Goal: Check status

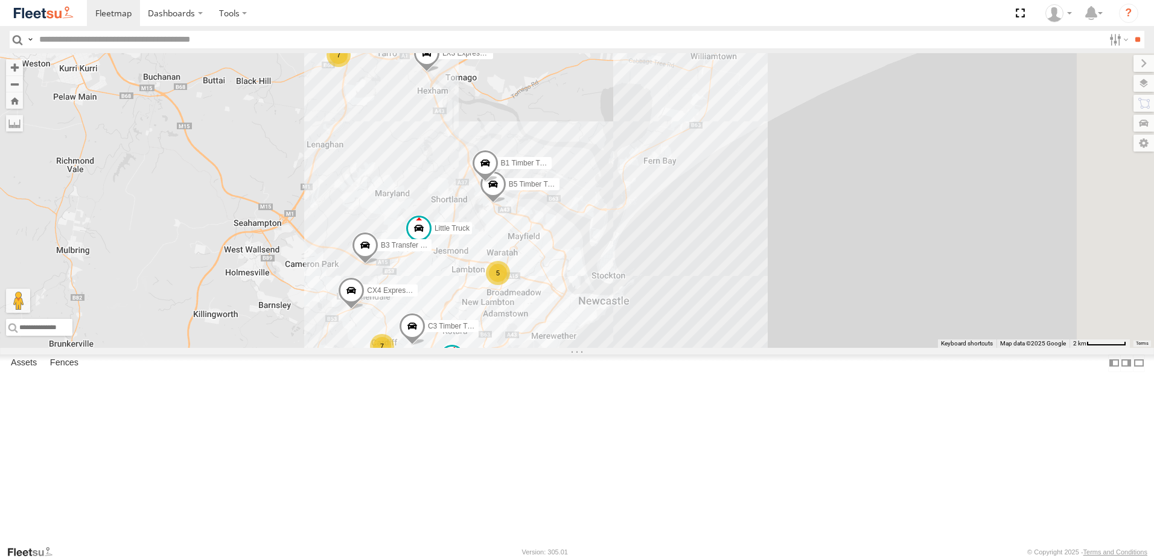
select select "**********"
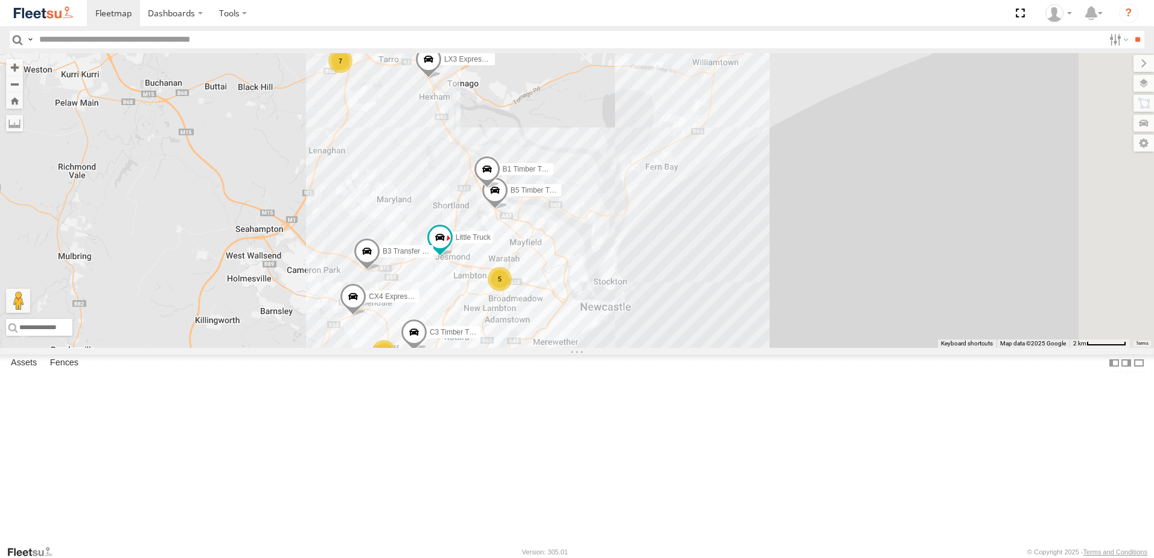
drag, startPoint x: 579, startPoint y: 231, endPoint x: 564, endPoint y: 343, distance: 112.7
click at [567, 334] on div "CX4 Express Ute C3 Timber Truck B5 Timber Truck BX2 Express Ute B3 Transfer Tru…" at bounding box center [577, 200] width 1154 height 295
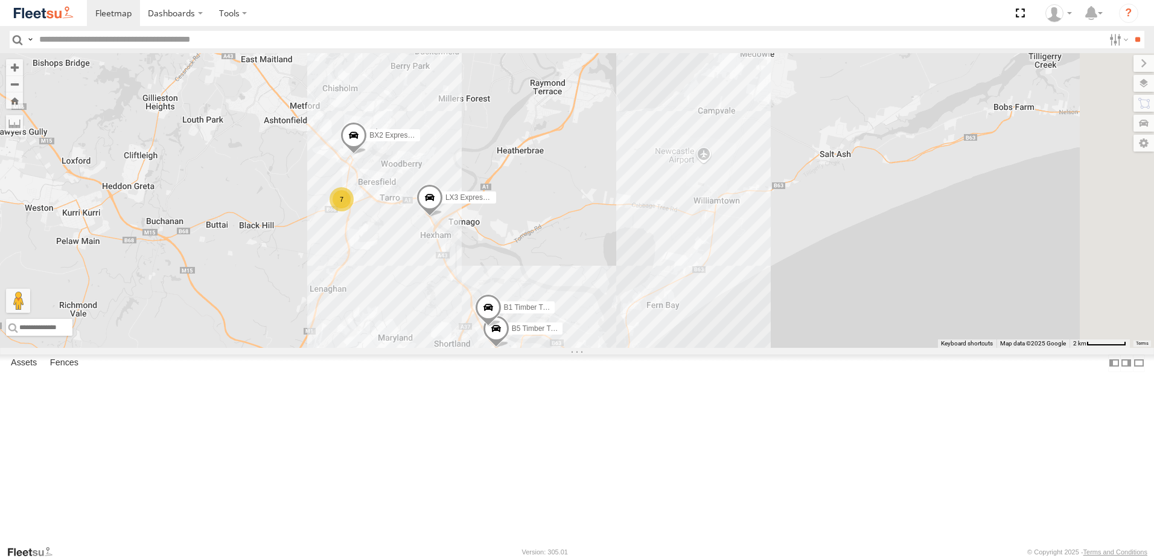
drag, startPoint x: 504, startPoint y: 301, endPoint x: 571, endPoint y: 305, distance: 67.1
click at [354, 211] on div "7" at bounding box center [342, 199] width 24 height 24
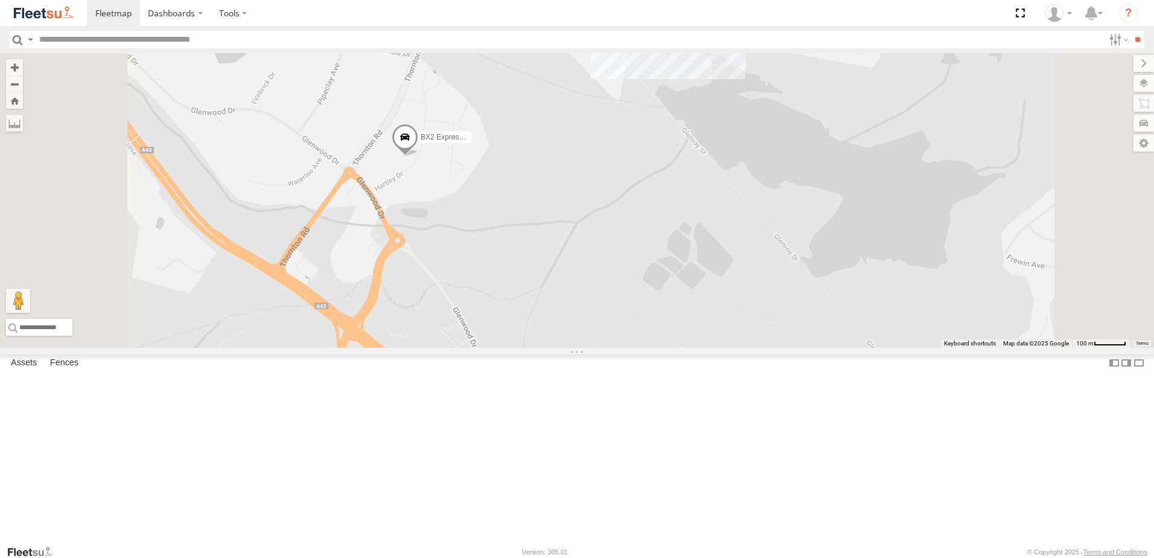
drag, startPoint x: 578, startPoint y: 225, endPoint x: 569, endPoint y: 286, distance: 61.6
click at [569, 286] on div "CX4 Express Ute C3 Timber Truck B5 Timber Truck BX2 Express Ute B3 Transfer Tru…" at bounding box center [577, 200] width 1154 height 295
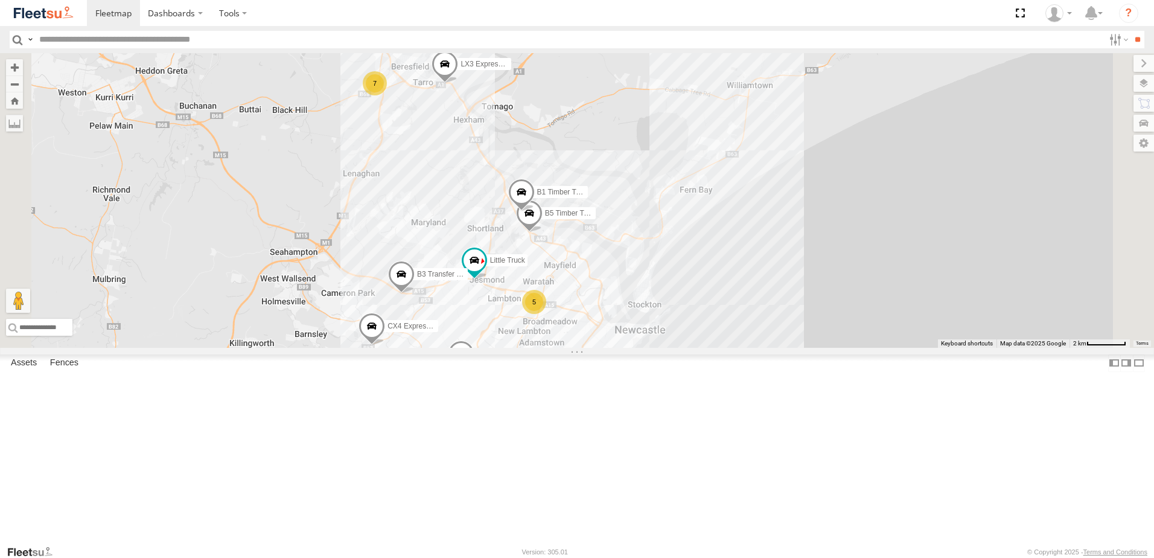
drag, startPoint x: 601, startPoint y: 409, endPoint x: 566, endPoint y: 252, distance: 160.7
click at [564, 250] on div "CX4 Express Ute C3 Timber Truck B5 Timber Truck BX2 Express Ute B3 Transfer Tru…" at bounding box center [577, 200] width 1154 height 295
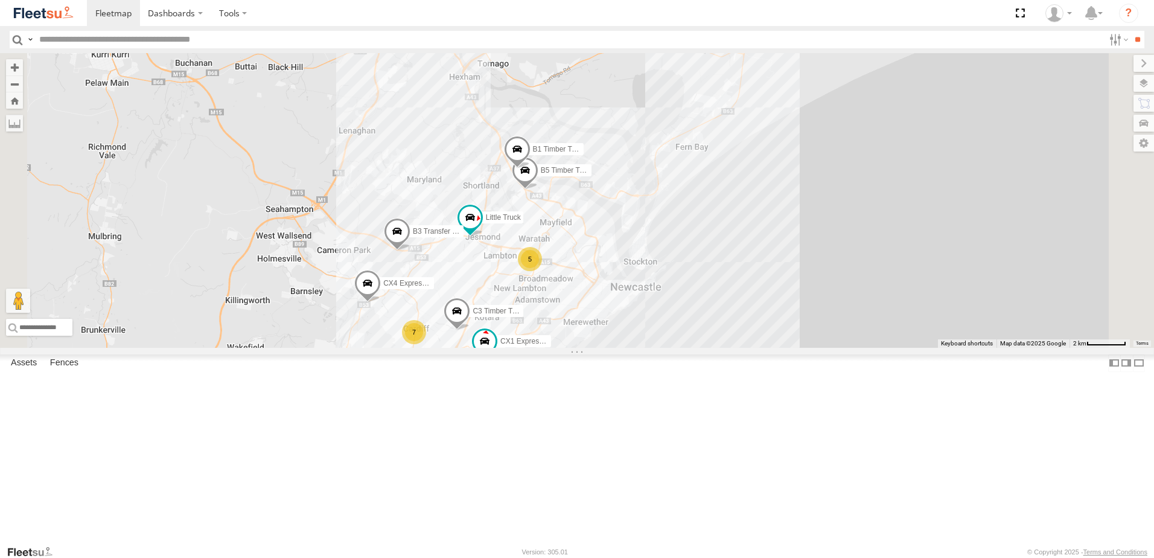
drag, startPoint x: 566, startPoint y: 255, endPoint x: 563, endPoint y: 211, distance: 44.8
click at [563, 211] on div "CX4 Express Ute C3 Timber Truck B5 Timber Truck BX2 Express Ute B3 Transfer Tru…" at bounding box center [577, 200] width 1154 height 295
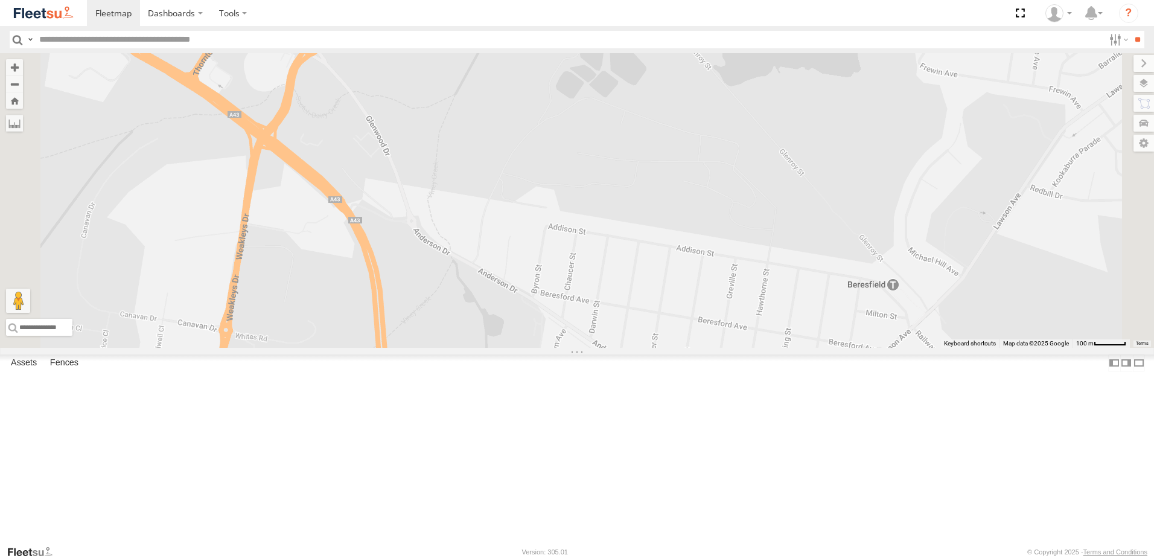
drag, startPoint x: 514, startPoint y: 110, endPoint x: 502, endPoint y: 174, distance: 64.5
click at [502, 174] on div "CX4 Express Ute C3 Timber Truck B5 Timber Truck BX2 Express Ute B3 Transfer Tru…" at bounding box center [577, 200] width 1154 height 295
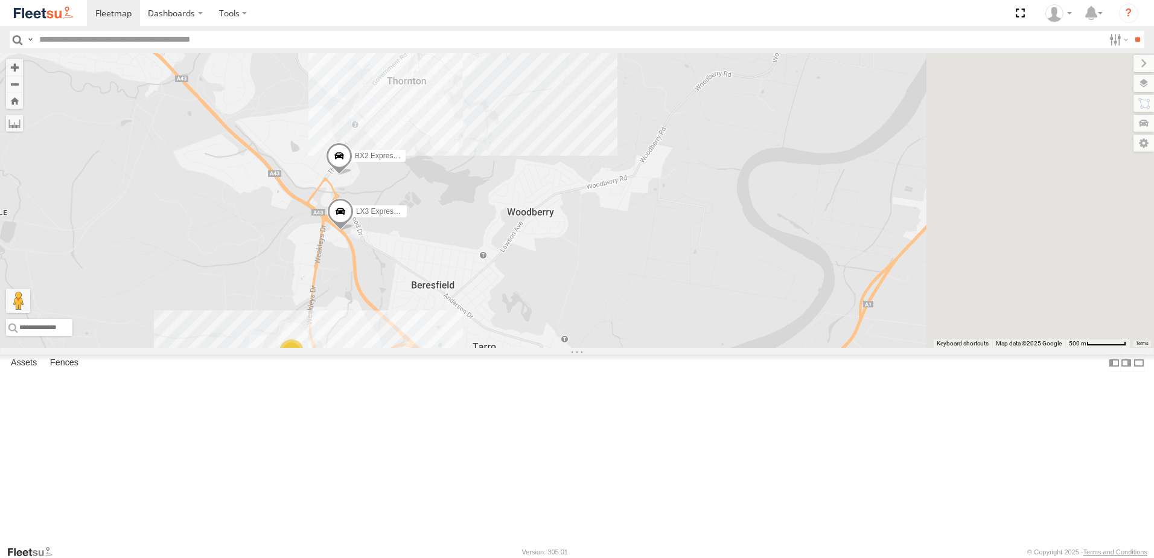
drag, startPoint x: 430, startPoint y: 376, endPoint x: 528, endPoint y: 263, distance: 149.4
click at [528, 263] on div "CX4 Express Ute C3 Timber Truck B5 Timber Truck BX2 Express Ute B3 Transfer Tru…" at bounding box center [577, 200] width 1154 height 295
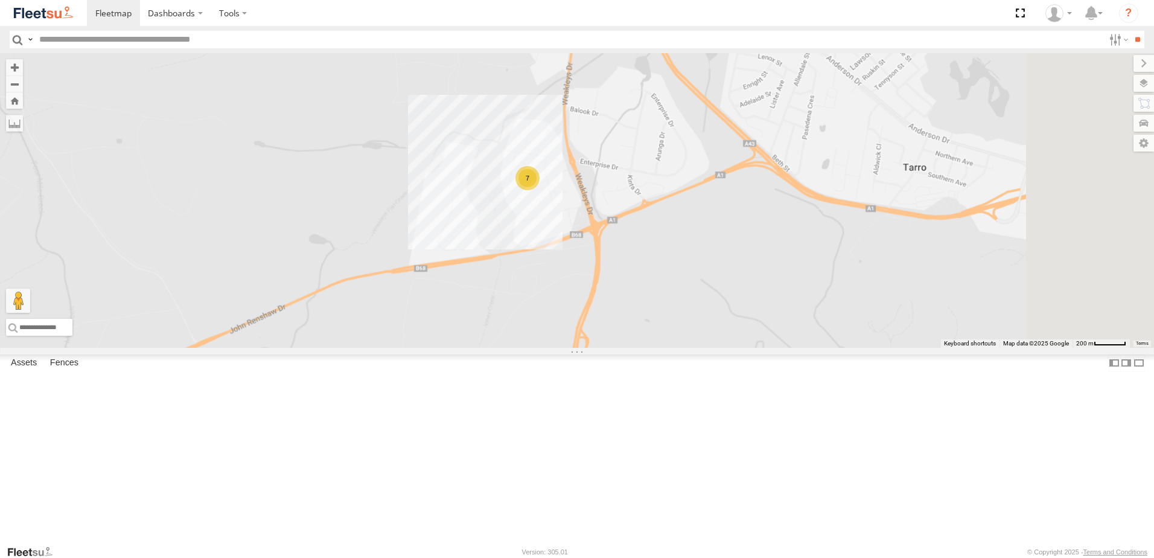
drag, startPoint x: 1005, startPoint y: 209, endPoint x: 721, endPoint y: 287, distance: 294.4
click at [721, 287] on div "CX4 Express Ute C3 Timber Truck B5 Timber Truck BX2 Express Ute B3 Transfer Tru…" at bounding box center [577, 200] width 1154 height 295
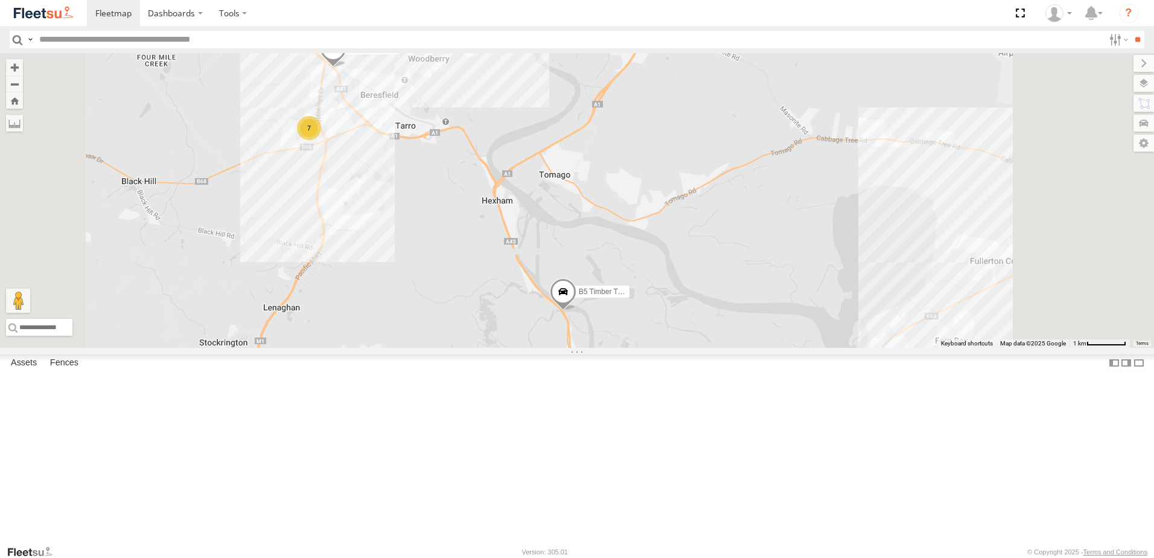
drag, startPoint x: 695, startPoint y: 388, endPoint x: 616, endPoint y: 226, distance: 179.8
click at [615, 222] on div "CX4 Express Ute C3 Timber Truck B5 Timber Truck BX2 Express Ute B3 Transfer Tru…" at bounding box center [577, 200] width 1154 height 295
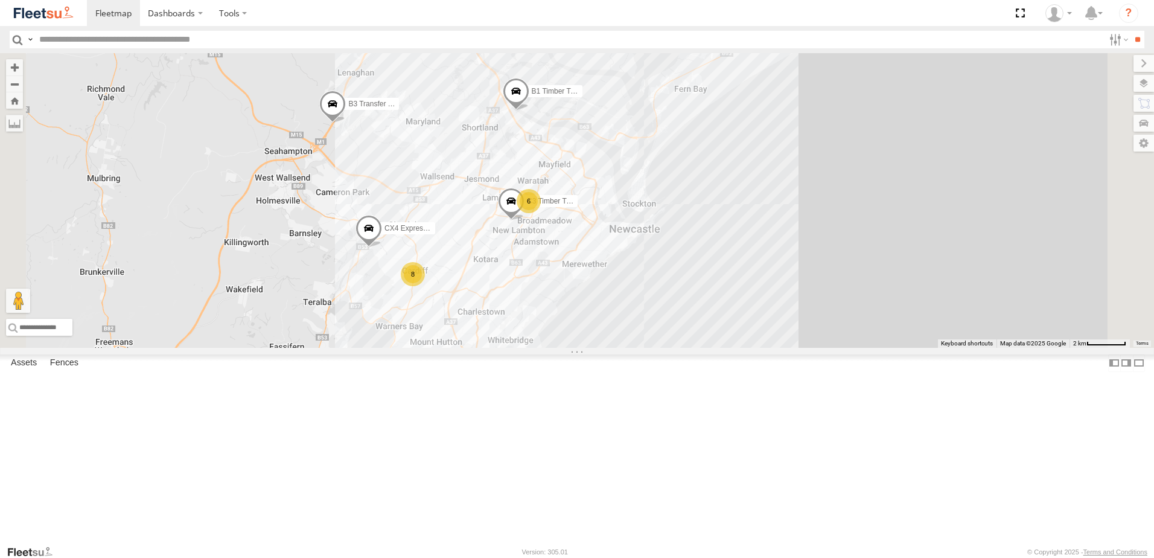
click at [557, 295] on div "B1 Timber Truck C3 Timber Truck B5 Timber Truck B3 Transfer Truck 7 6 CX4 Expre…" at bounding box center [577, 200] width 1154 height 295
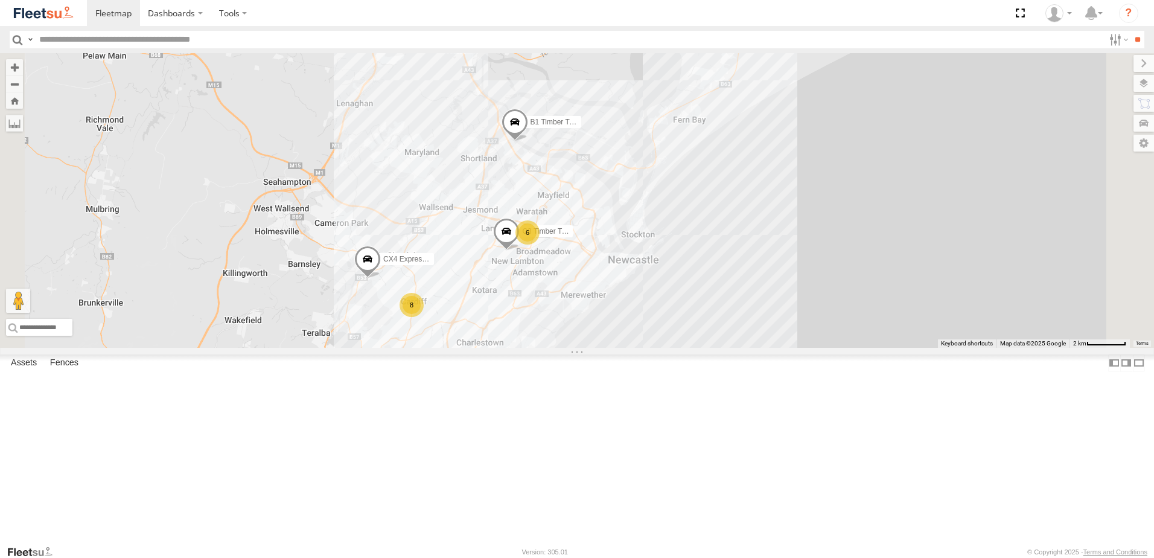
drag, startPoint x: 545, startPoint y: 147, endPoint x: 546, endPoint y: 187, distance: 39.9
click at [545, 188] on div "CX4 Express Ute C3 Timber Truck BX3 Express Ute B1 Timber Truck 9 6 8" at bounding box center [577, 200] width 1154 height 295
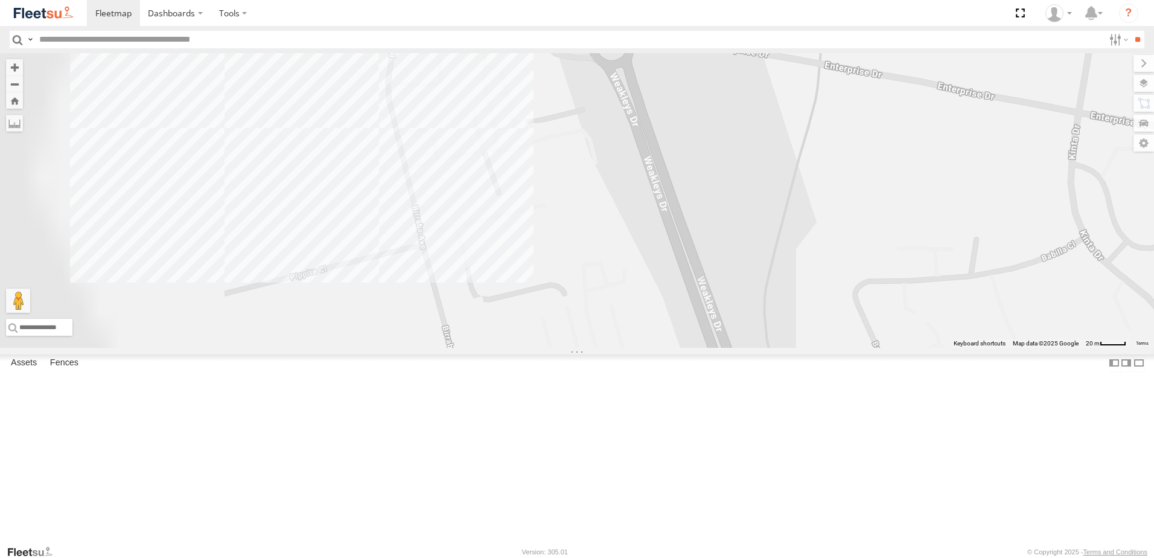
drag, startPoint x: 504, startPoint y: 223, endPoint x: 724, endPoint y: 257, distance: 223.4
click at [724, 257] on div "CX4 Express Ute C3 Timber Truck BX3 Express Ute B1 Timber Truck BX1 Express Ute…" at bounding box center [577, 200] width 1154 height 295
